Goal: Task Accomplishment & Management: Manage account settings

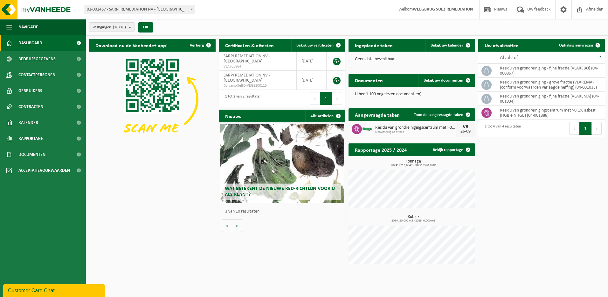
click at [396, 129] on span "Residu van grondreinigingscentrum met >0,1% asbest (hgb + nhgb)" at bounding box center [415, 127] width 81 height 5
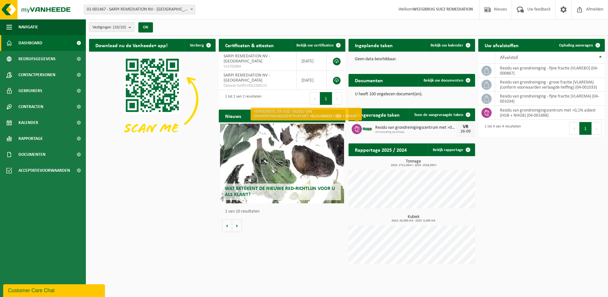
click at [357, 128] on icon at bounding box center [357, 129] width 6 height 6
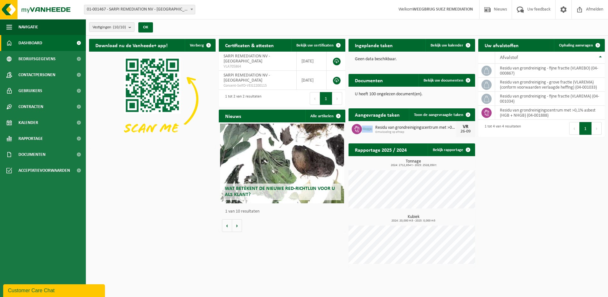
click at [357, 128] on icon at bounding box center [357, 129] width 6 height 6
drag, startPoint x: 357, startPoint y: 128, endPoint x: 389, endPoint y: 125, distance: 31.6
click at [389, 125] on span "Residu van grondreinigingscentrum met >0,1% asbest (hgb + nhgb)" at bounding box center [415, 127] width 81 height 5
click at [465, 126] on div "VR" at bounding box center [466, 126] width 13 height 5
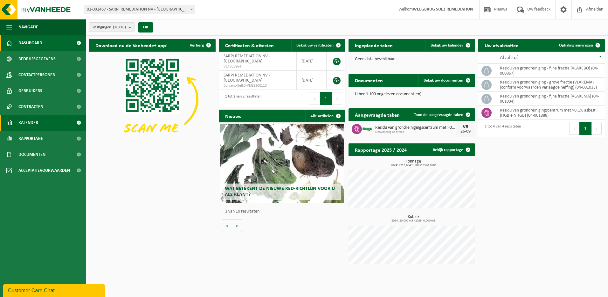
click at [26, 120] on span "Kalender" at bounding box center [28, 123] width 20 height 16
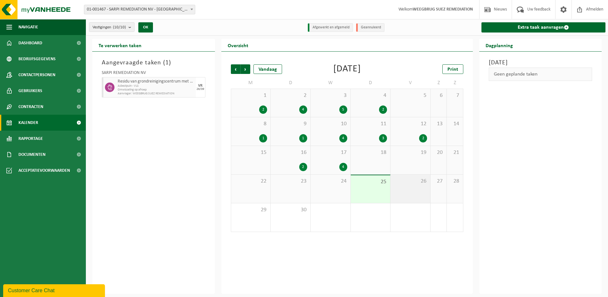
click at [421, 192] on div "26" at bounding box center [411, 188] width 40 height 28
click at [244, 217] on div "29" at bounding box center [250, 217] width 39 height 28
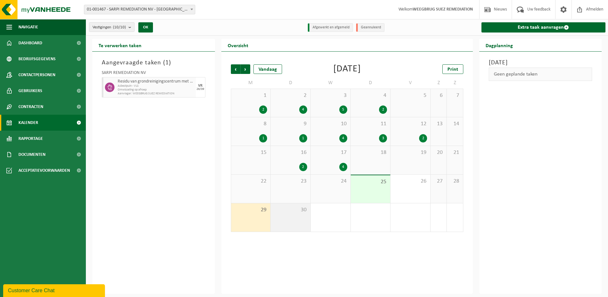
click at [288, 214] on div "30" at bounding box center [291, 217] width 40 height 28
drag, startPoint x: 417, startPoint y: 188, endPoint x: 361, endPoint y: 211, distance: 60.2
click at [416, 188] on div "26" at bounding box center [411, 188] width 40 height 28
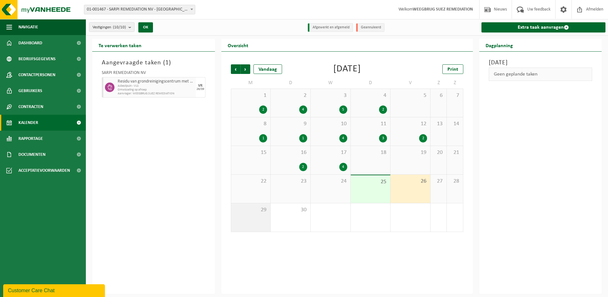
click at [255, 216] on div "29" at bounding box center [250, 217] width 39 height 28
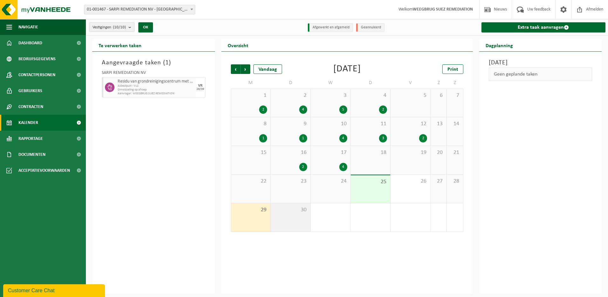
click at [289, 213] on span "30" at bounding box center [290, 209] width 33 height 7
click at [136, 92] on span "Aanvrager: WEEGBRUG SUEZ REMEDIATION" at bounding box center [156, 94] width 77 height 4
click at [138, 80] on span "Residu van grondreinigingscentrum met >0,1% asbest (HGB + NHGB)" at bounding box center [156, 81] width 77 height 5
click at [201, 88] on div "26/09" at bounding box center [201, 89] width 8 height 3
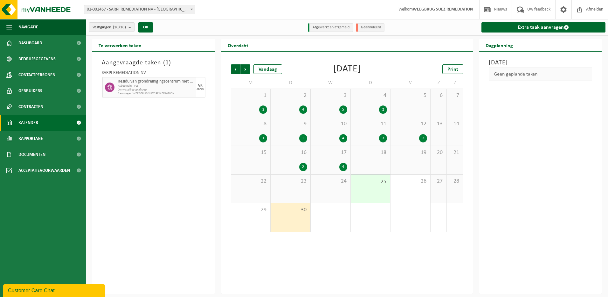
drag, startPoint x: 201, startPoint y: 88, endPoint x: 184, endPoint y: 139, distance: 53.6
click at [184, 139] on div "Aangevraagde taken ( 1 ) SARPI REMEDIATION NV Residu van grondreinigingscentrum…" at bounding box center [153, 173] width 123 height 242
